Goal: Task Accomplishment & Management: Manage account settings

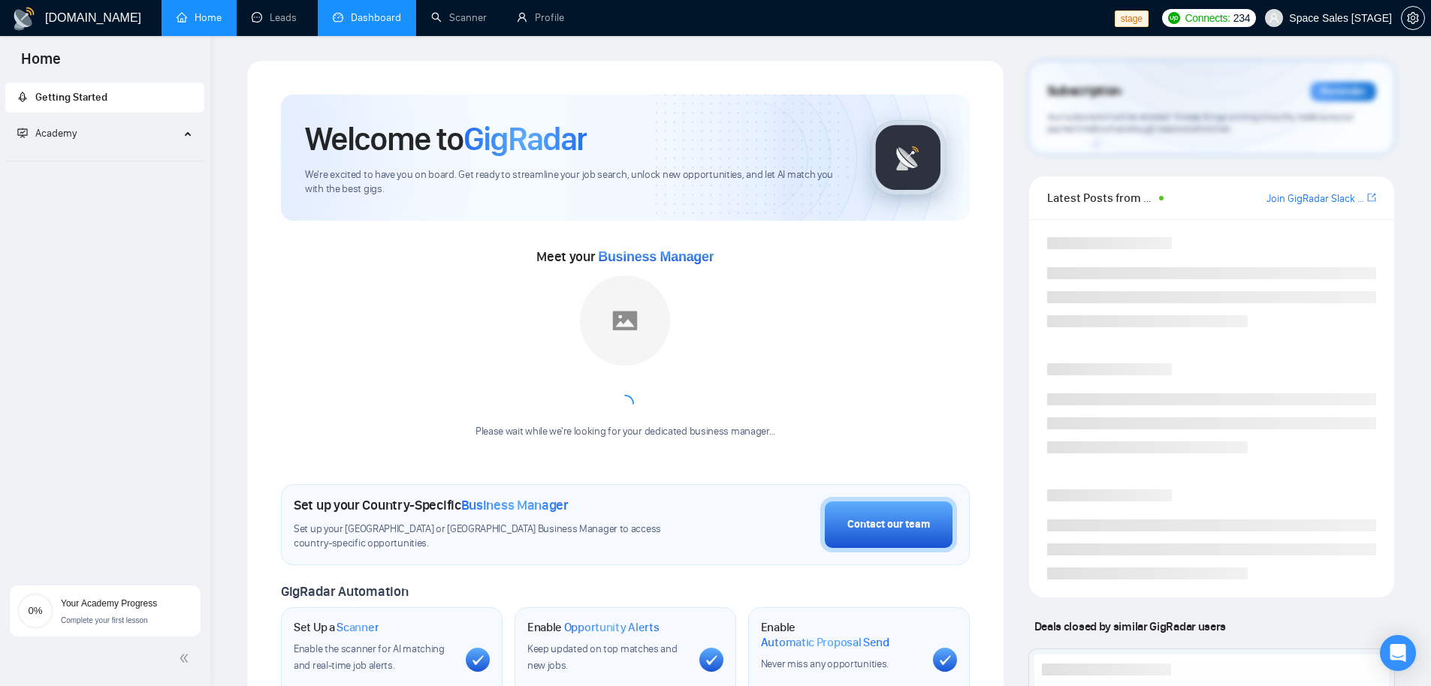
click at [379, 13] on link "Dashboard" at bounding box center [367, 17] width 68 height 13
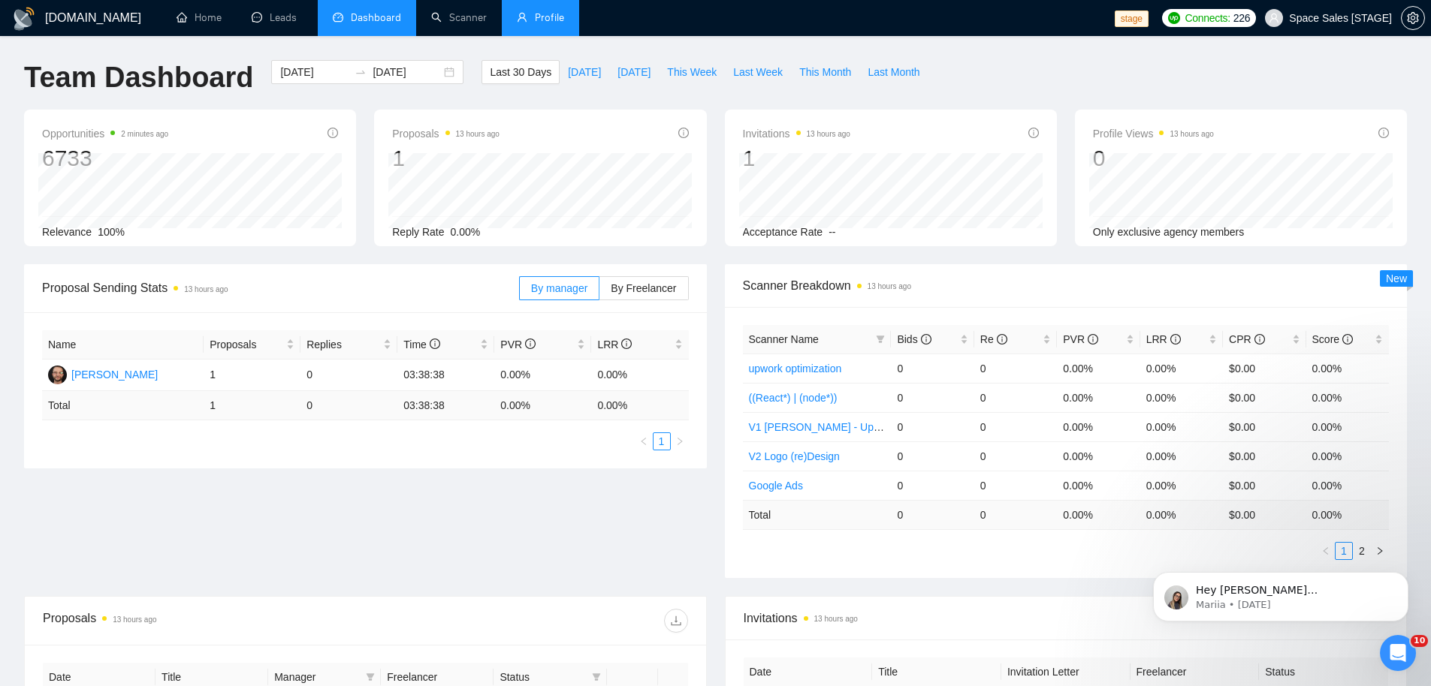
click at [551, 17] on link "Profile" at bounding box center [540, 17] width 47 height 13
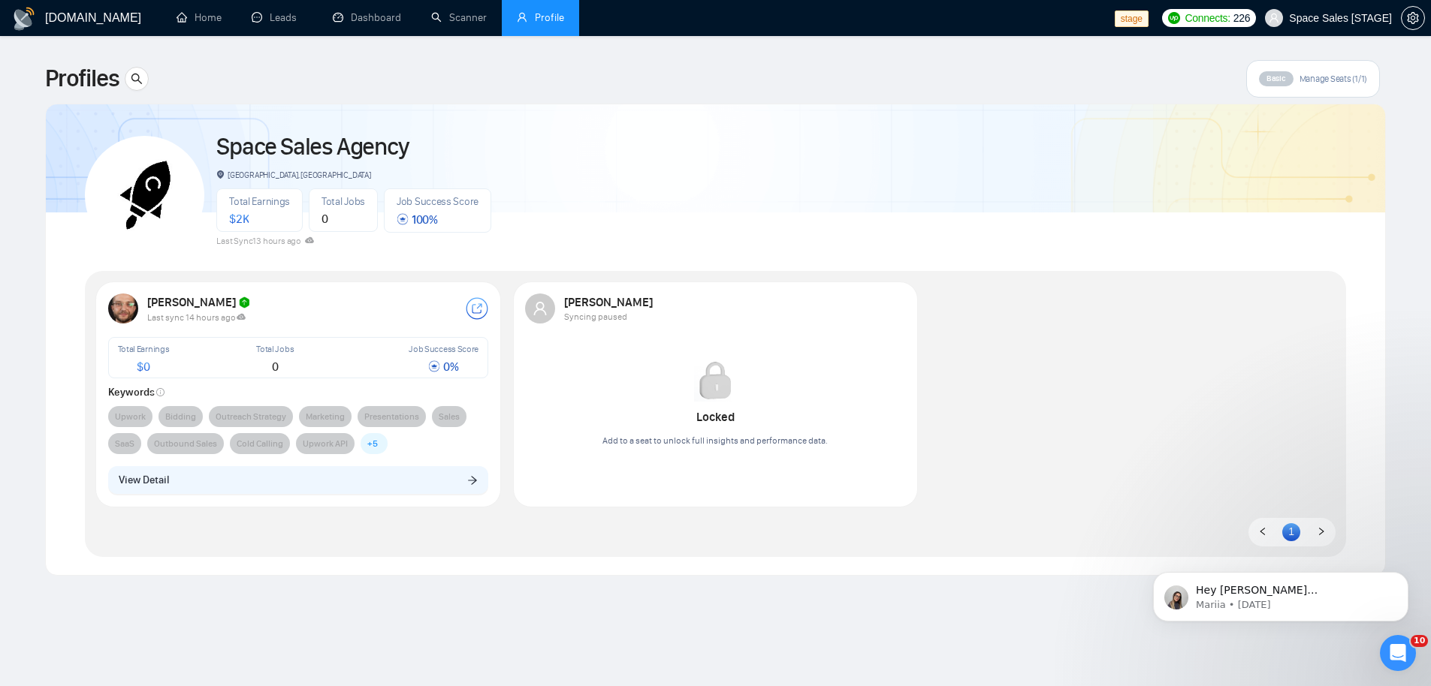
click at [300, 304] on div "[PERSON_NAME]" at bounding box center [306, 302] width 318 height 15
click at [124, 362] on div "$ 0" at bounding box center [144, 367] width 52 height 12
drag, startPoint x: 152, startPoint y: 362, endPoint x: 167, endPoint y: 375, distance: 19.1
click at [155, 364] on div "$ 0" at bounding box center [144, 367] width 52 height 12
click at [186, 405] on div "Total Earnings $ 0 Total Jobs 0 Job Success Score 0 % Keywords Upwork Bidding O…" at bounding box center [298, 395] width 381 height 117
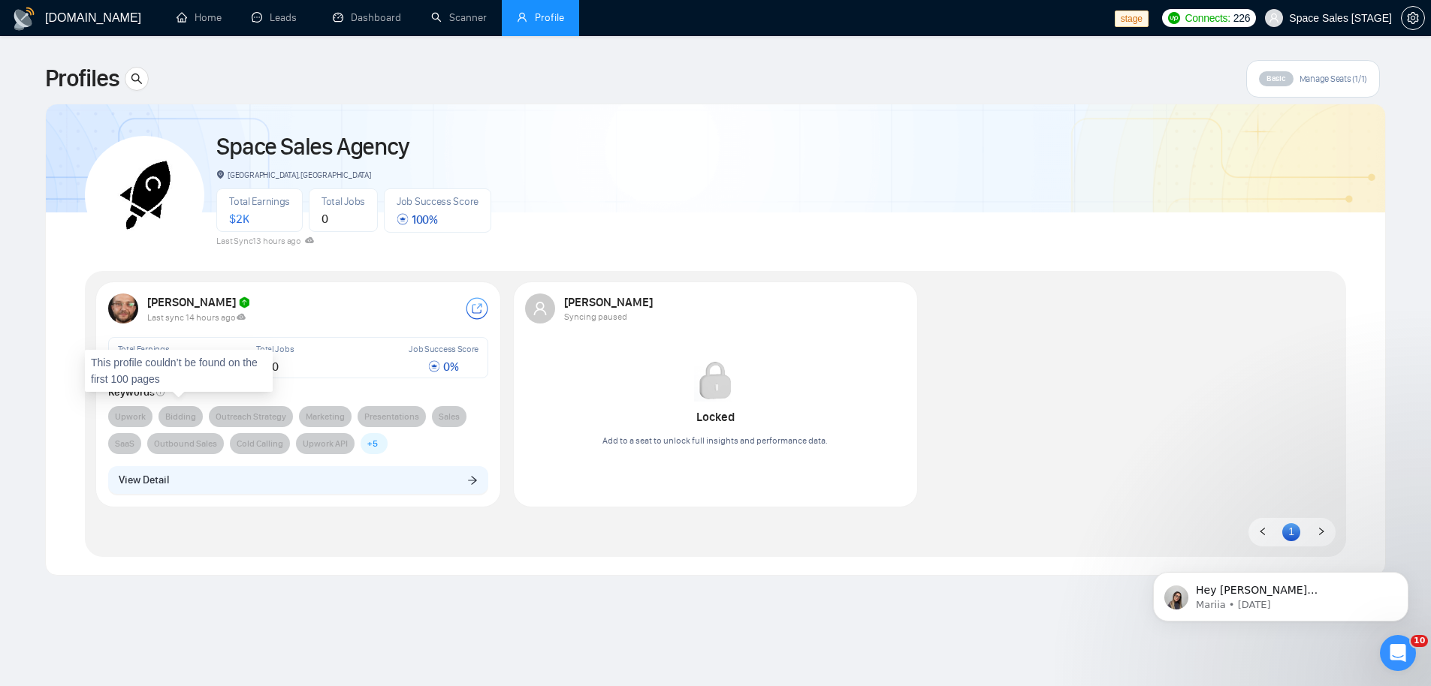
click at [186, 424] on span "Bidding" at bounding box center [180, 416] width 44 height 21
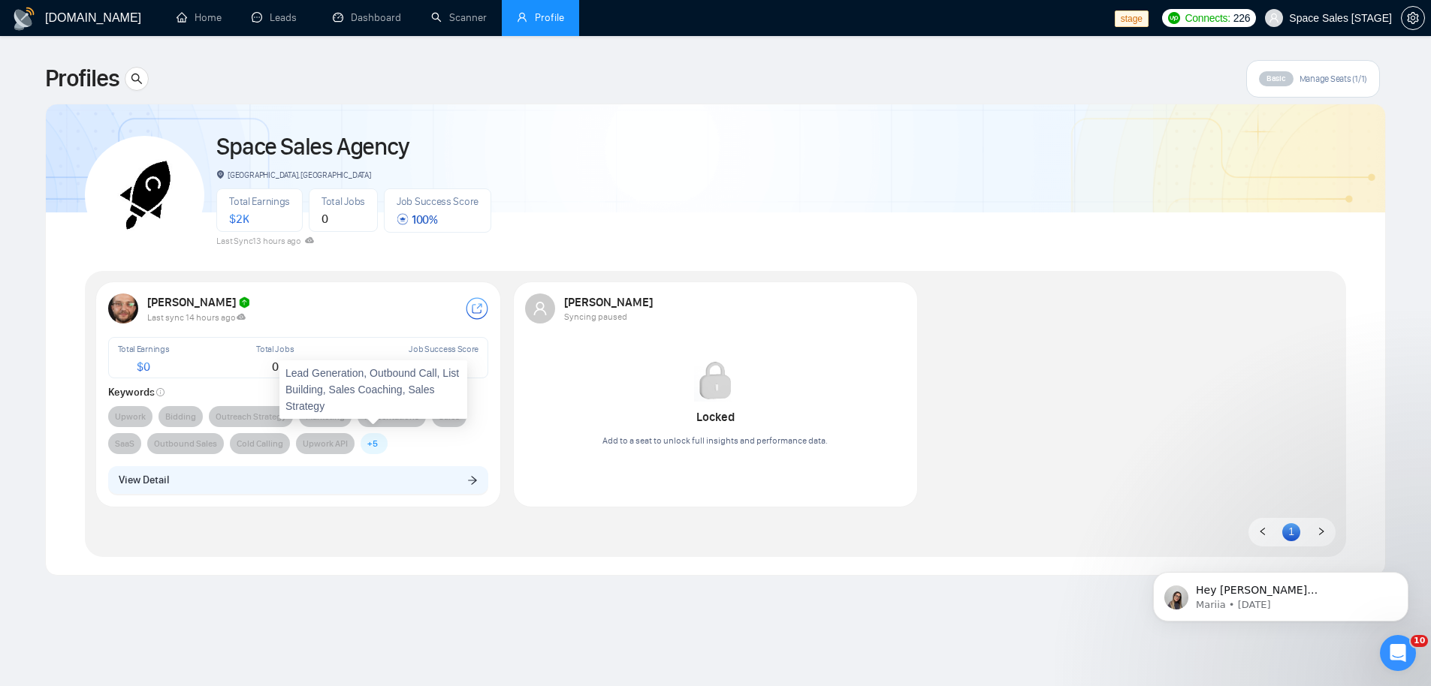
click at [371, 445] on span "+ 5" at bounding box center [372, 443] width 11 height 15
click at [375, 445] on span "+ 5" at bounding box center [372, 443] width 11 height 15
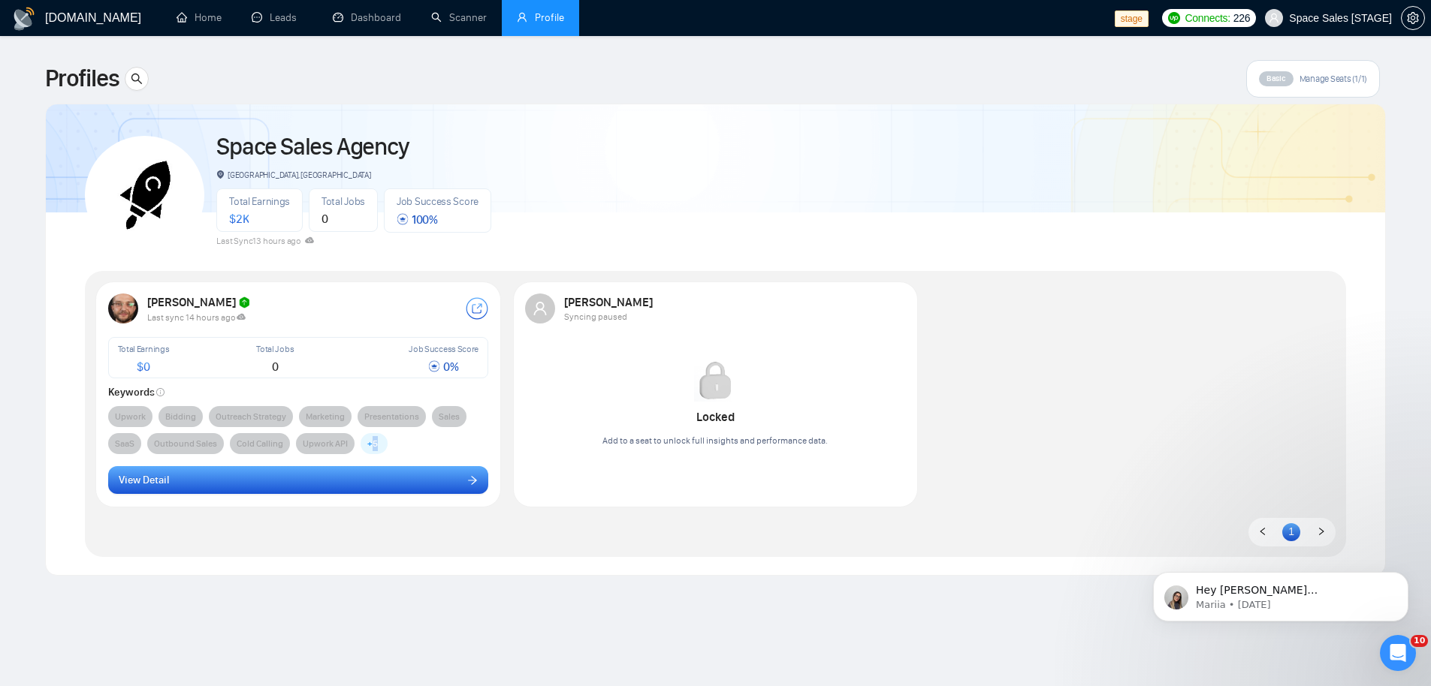
click at [444, 470] on button "View Detail" at bounding box center [298, 480] width 381 height 29
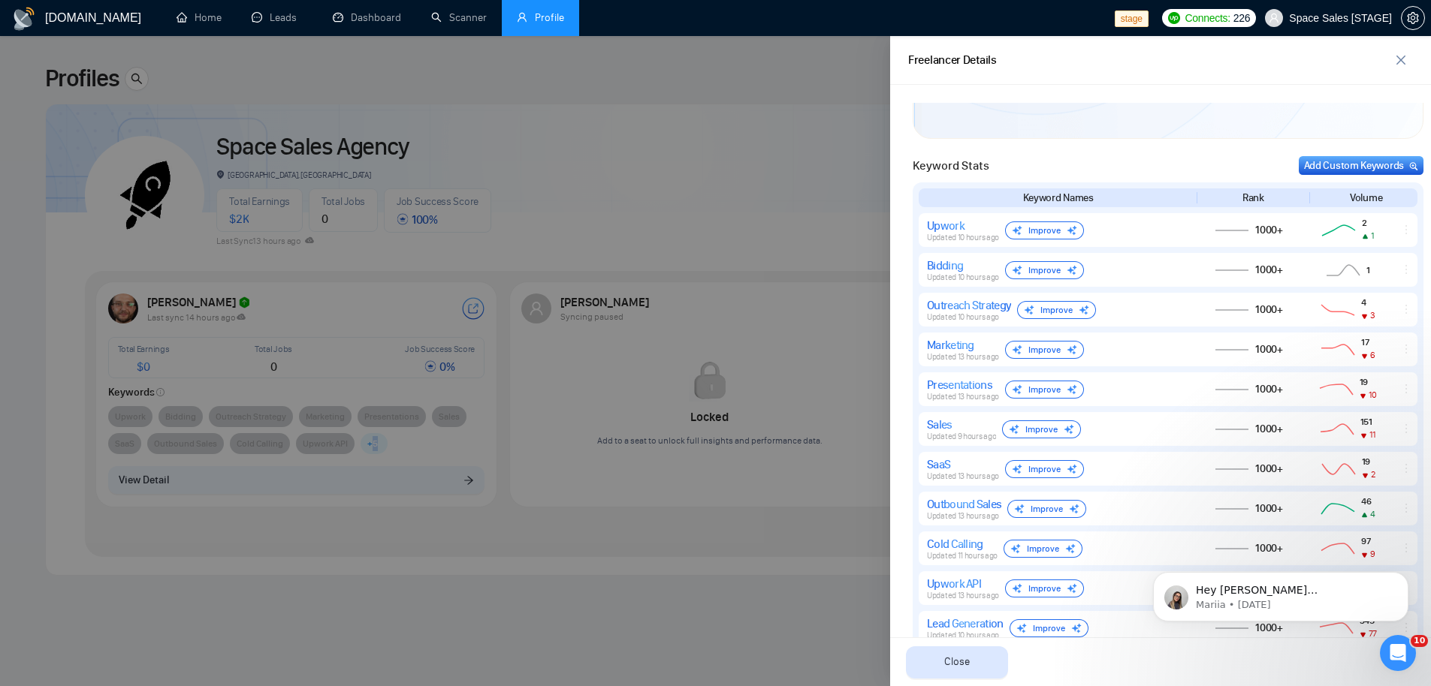
scroll to position [715, 0]
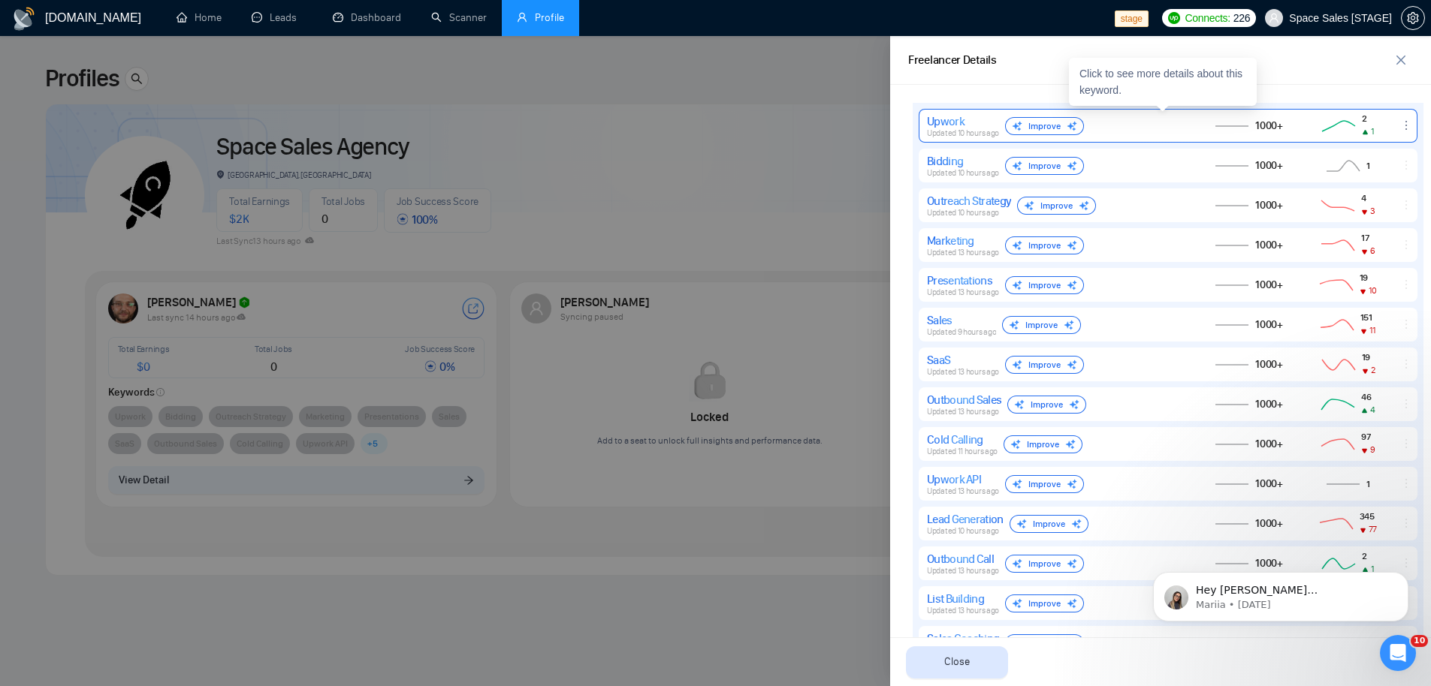
click at [1034, 130] on div "Improve" at bounding box center [1044, 126] width 79 height 18
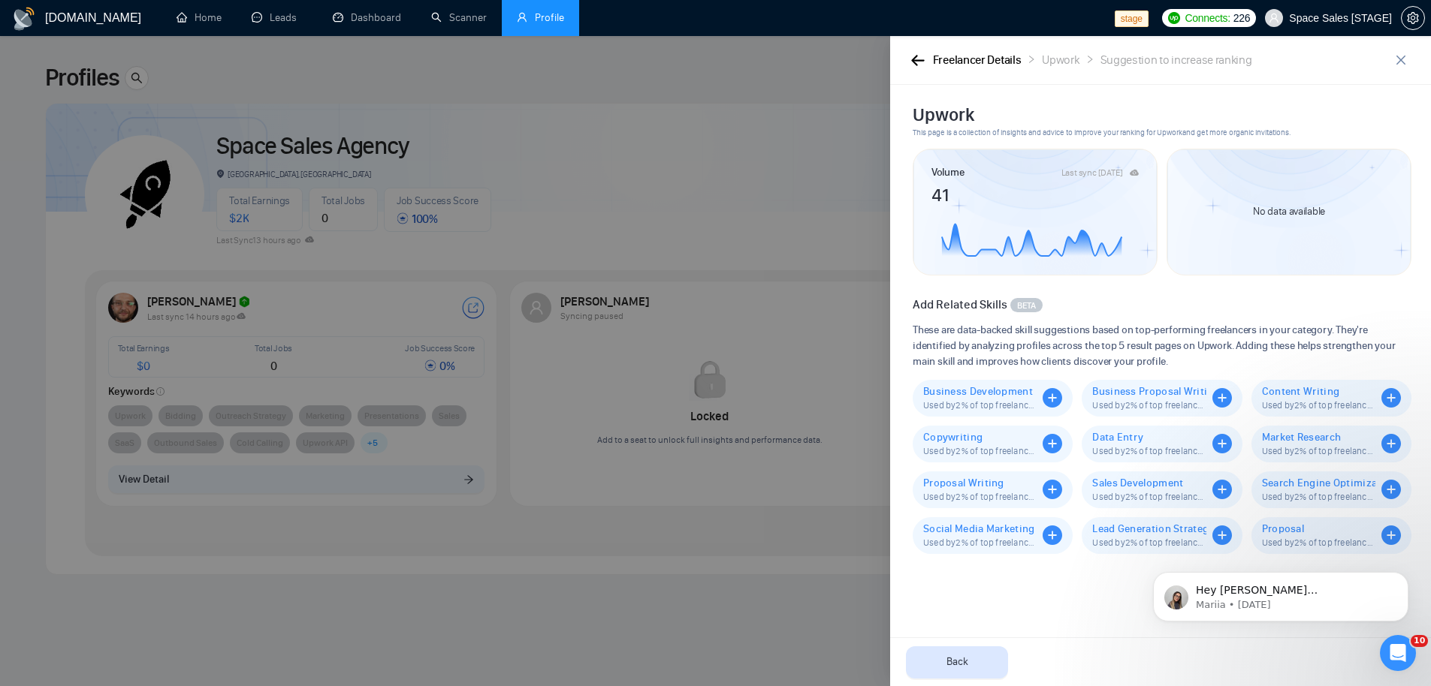
scroll to position [0, 0]
